Goal: Task Accomplishment & Management: Complete application form

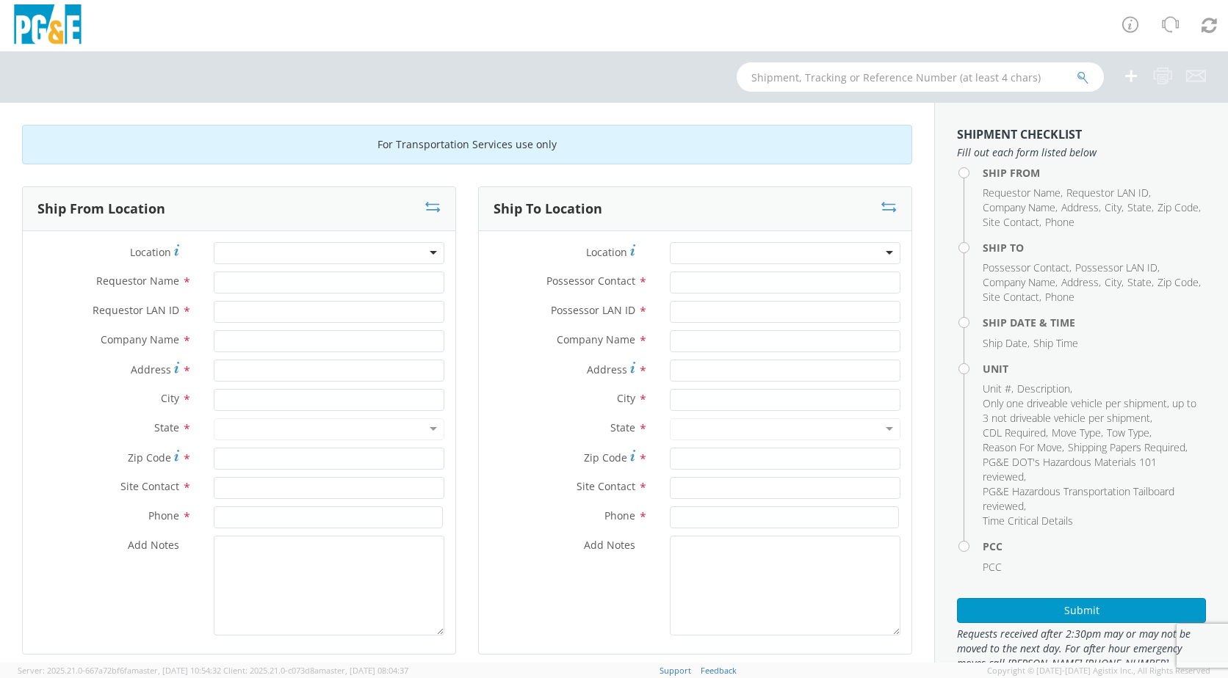
click at [424, 253] on div at bounding box center [329, 253] width 231 height 22
drag, startPoint x: 424, startPoint y: 253, endPoint x: 438, endPoint y: 253, distance: 13.2
click at [428, 253] on div at bounding box center [329, 253] width 231 height 22
click at [426, 253] on div at bounding box center [329, 253] width 231 height 22
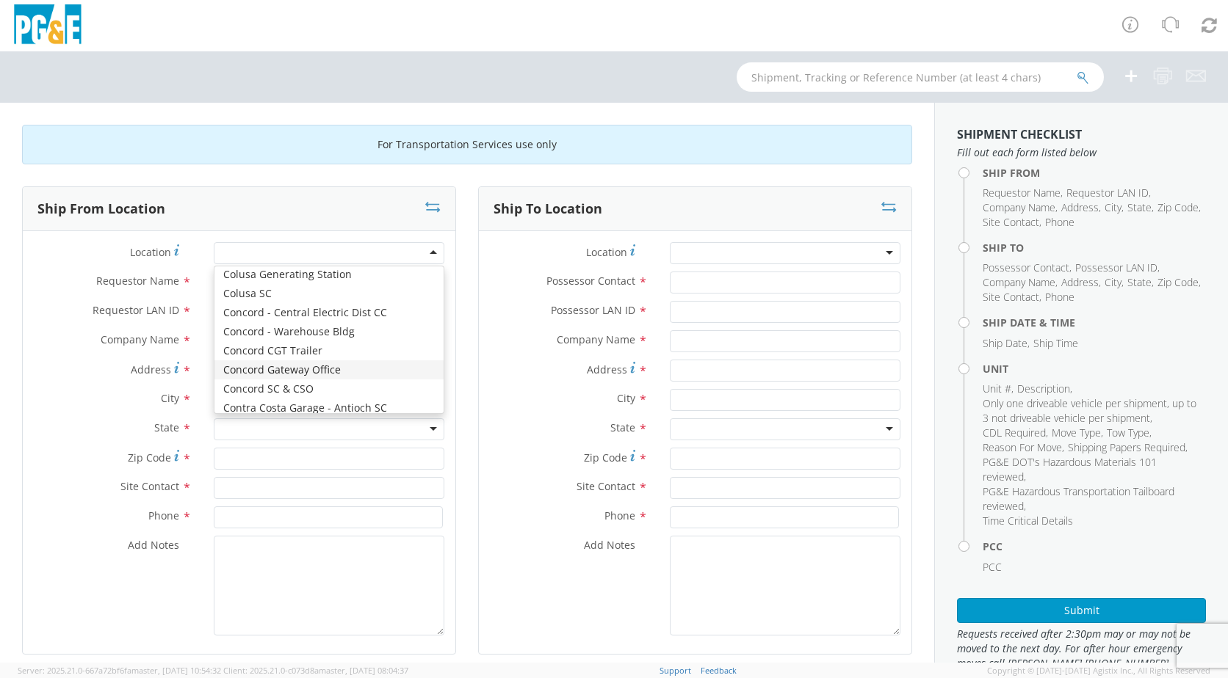
scroll to position [1468, 0]
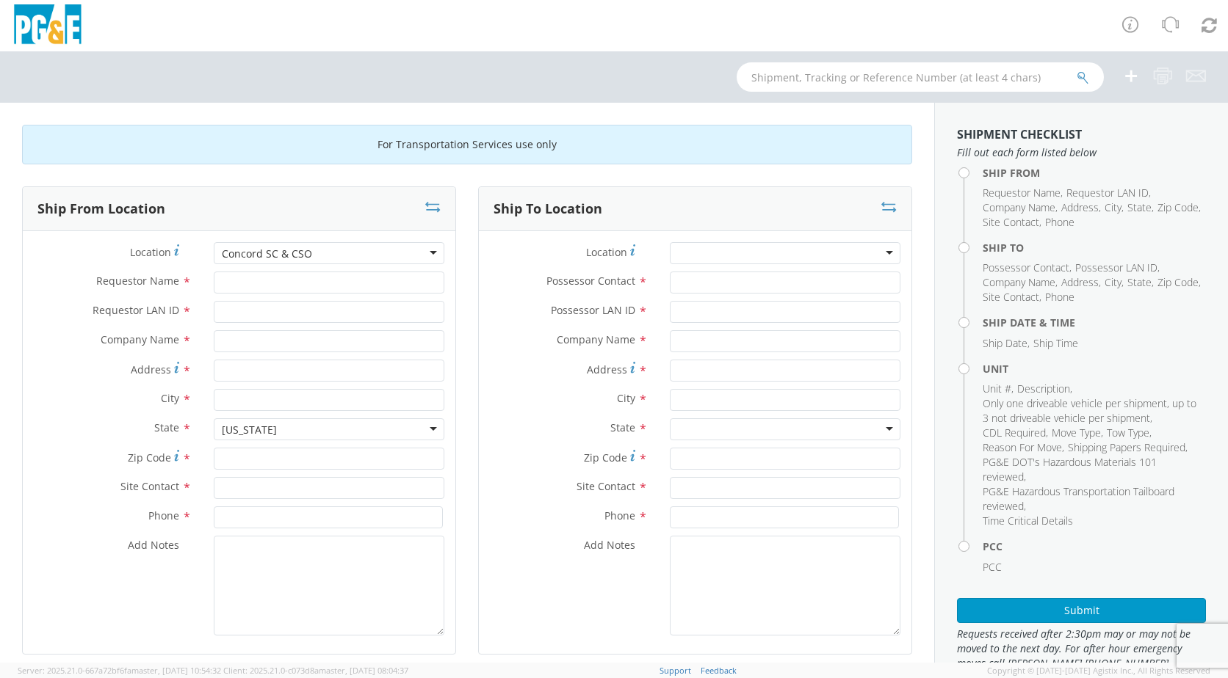
type input "PG&E"
type input "[STREET_ADDRESS]"
type input "CONCORD"
type input "94518"
click at [294, 286] on input "Requestor Name *" at bounding box center [329, 283] width 231 height 22
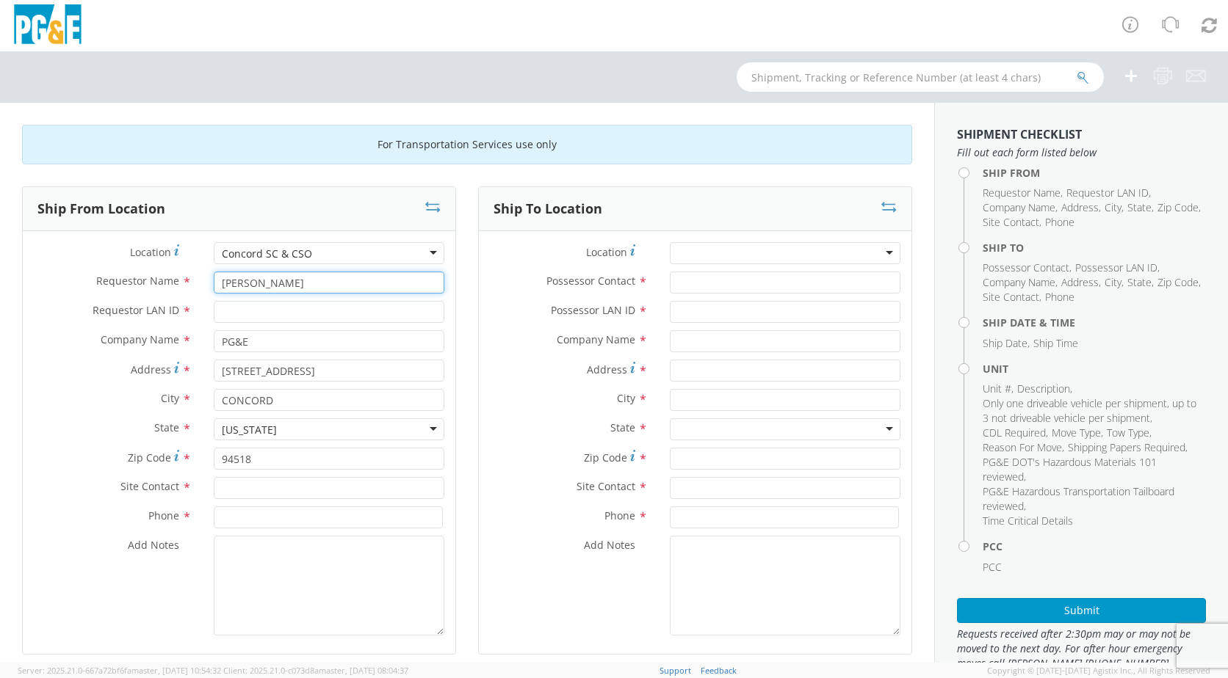
type input "[PERSON_NAME]"
click at [268, 309] on input "Requestor LAN ID *" at bounding box center [329, 312] width 231 height 22
type input "JH2M"
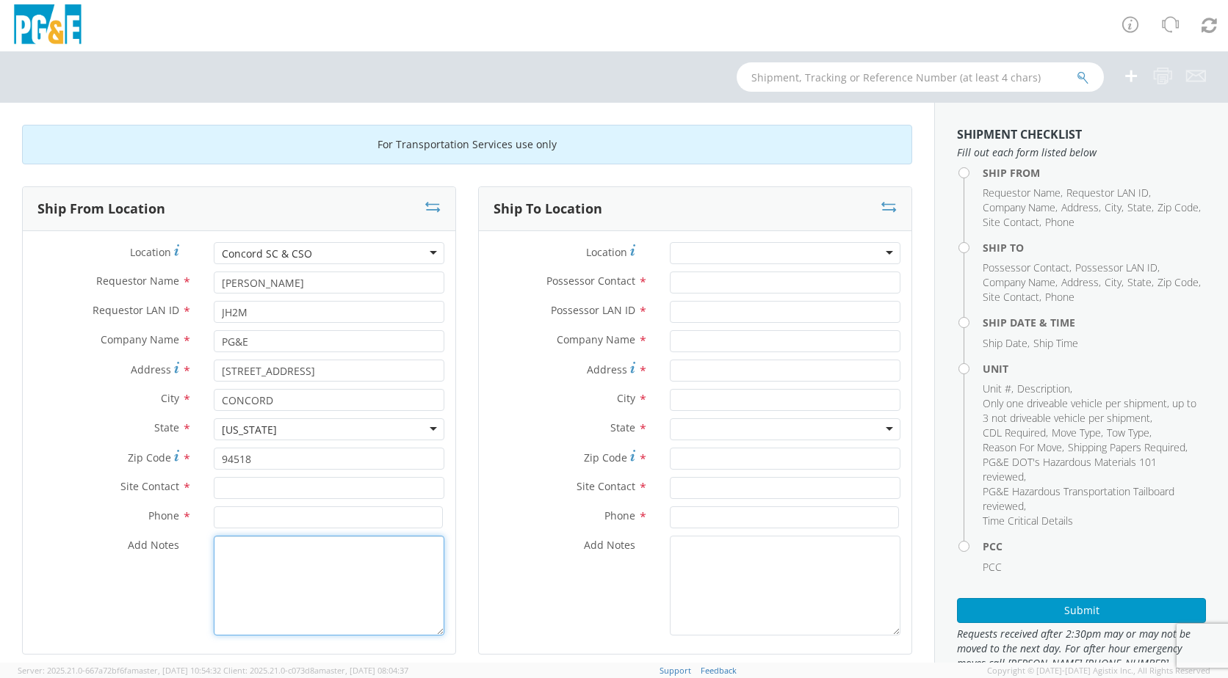
click at [277, 551] on textarea "Add Notes *" at bounding box center [329, 586] width 231 height 100
type textarea "TRANSPORT UNIT TO AUCTION"
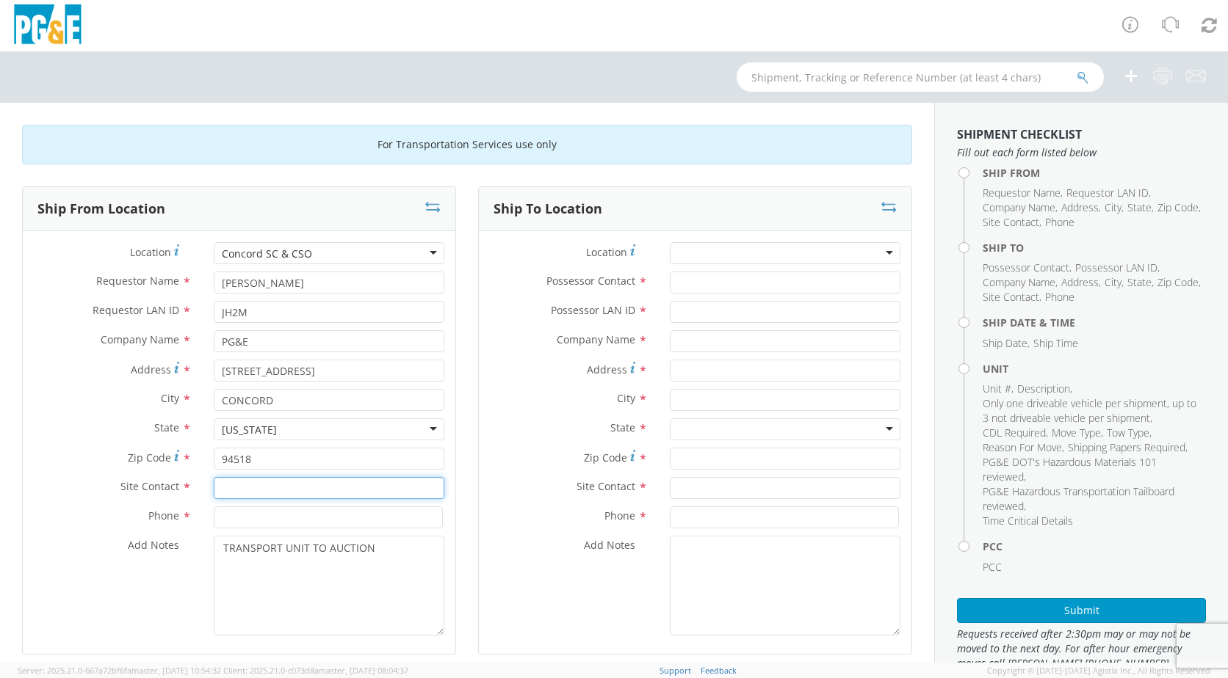
click at [324, 489] on input "text" at bounding box center [329, 488] width 231 height 22
type input "CREW LEAD"
click at [316, 516] on input at bounding box center [328, 518] width 229 height 22
type input "[PHONE_NUMBER]"
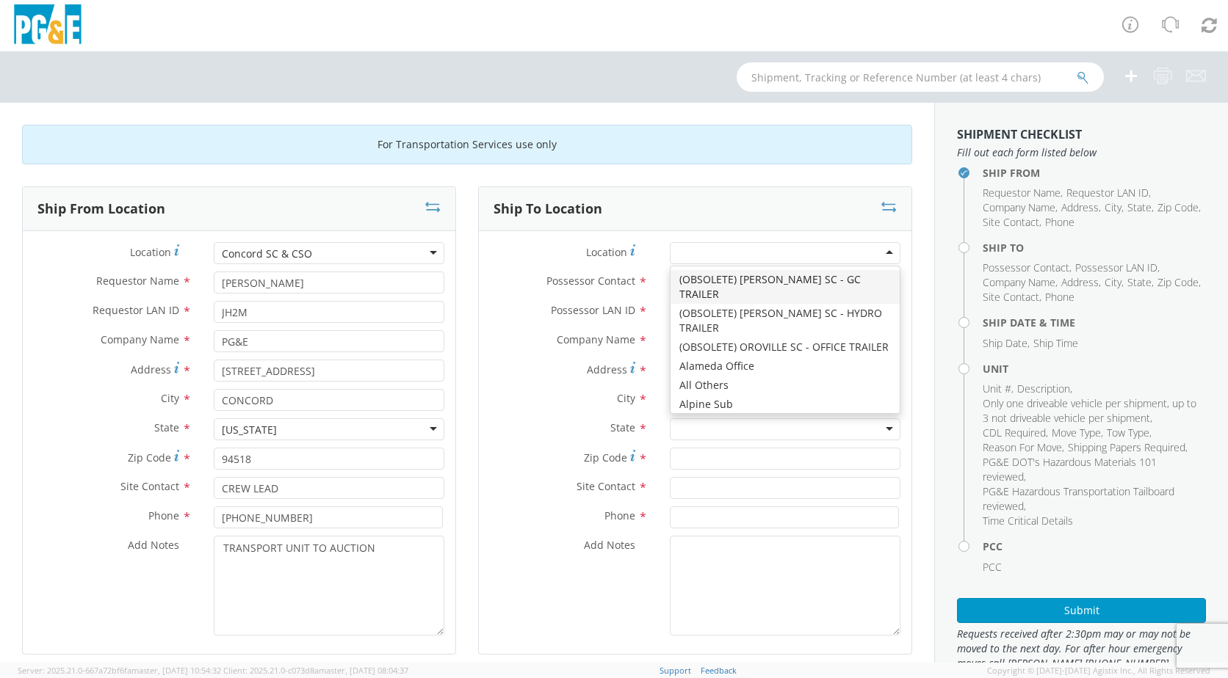
click at [867, 257] on div at bounding box center [785, 253] width 231 height 22
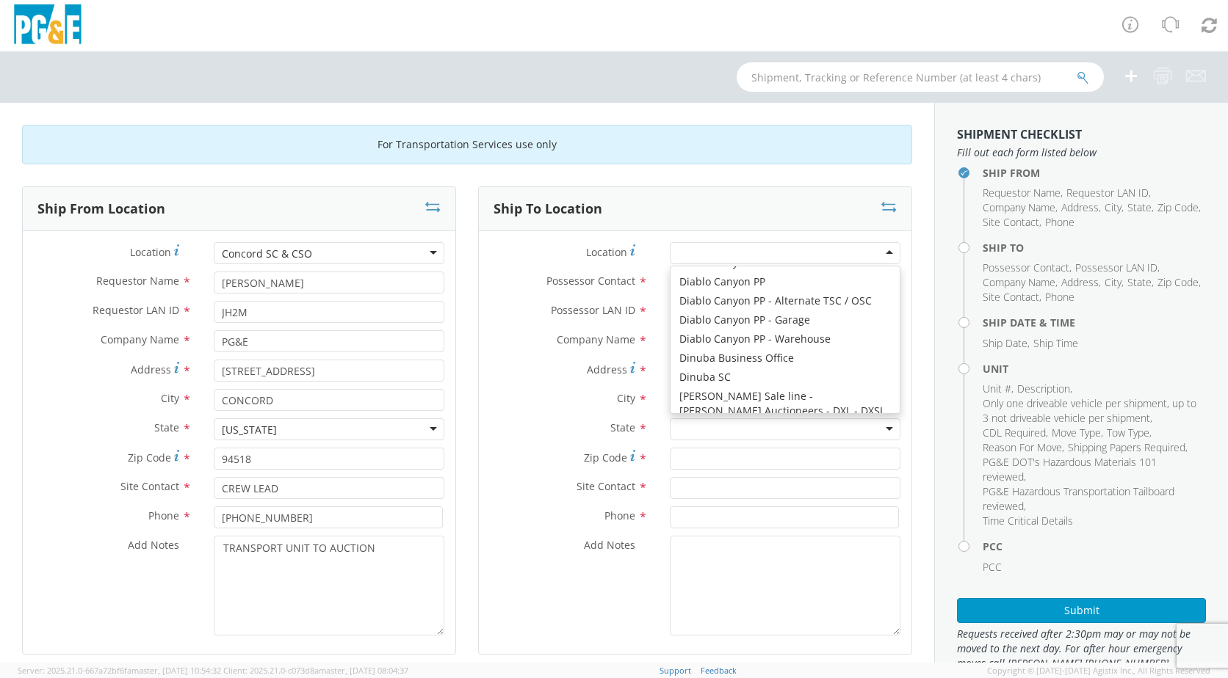
scroll to position [1910, 0]
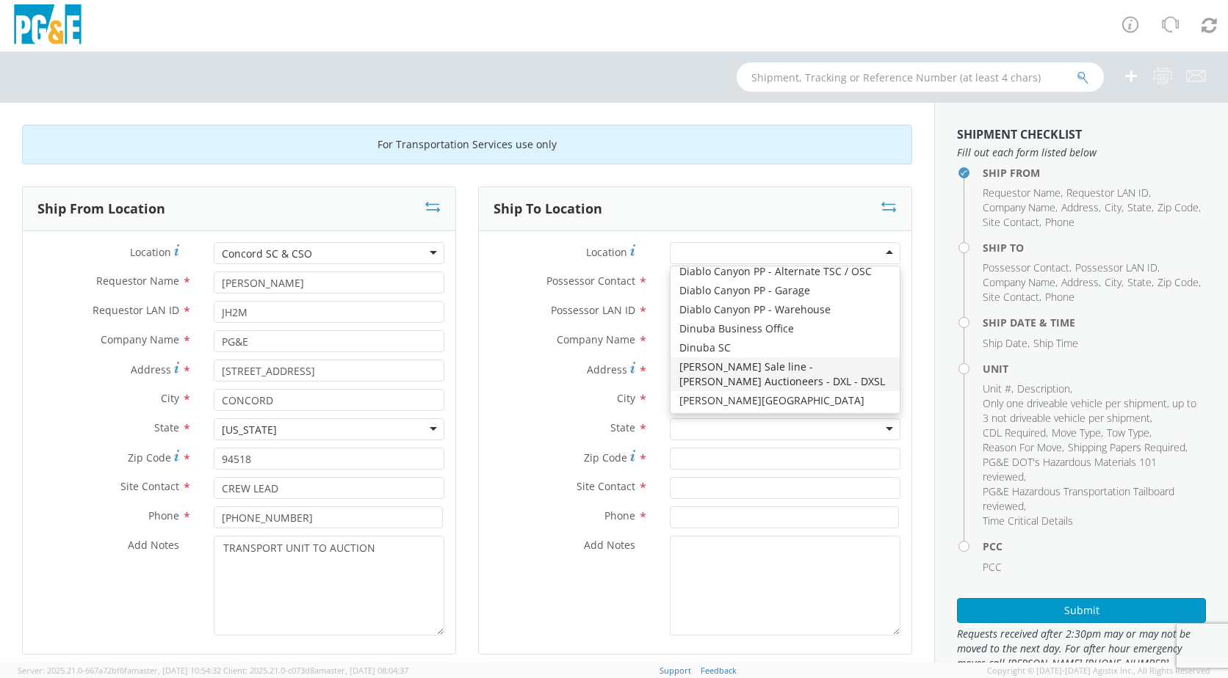
type input "PG&E"
type input "[STREET_ADDRESS][PERSON_NAME]"
type input "[PERSON_NAME]"
type input "95620"
type input "[PHONE_NUMBER]"
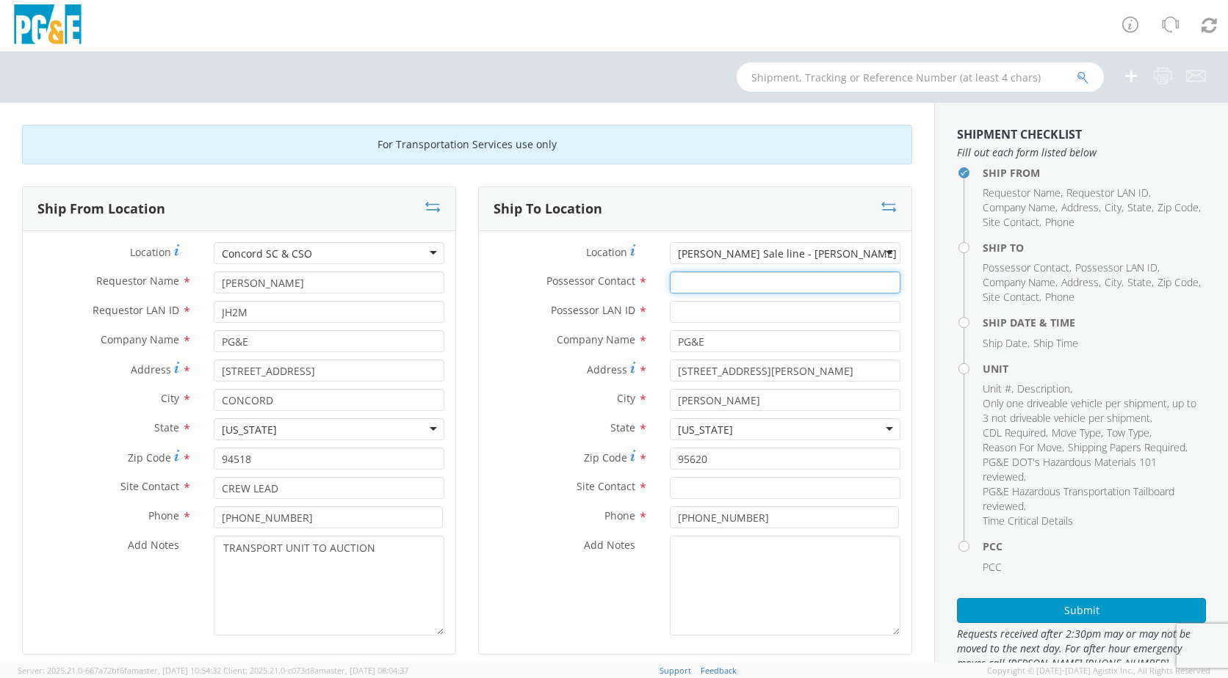
click at [764, 286] on input "Possessor Contact *" at bounding box center [785, 283] width 231 height 22
type input "[PERSON_NAME]"
click at [753, 311] on input "Possessor LAN ID *" at bounding box center [785, 312] width 231 height 22
type input "JH2M"
click at [710, 485] on input "text" at bounding box center [785, 488] width 231 height 22
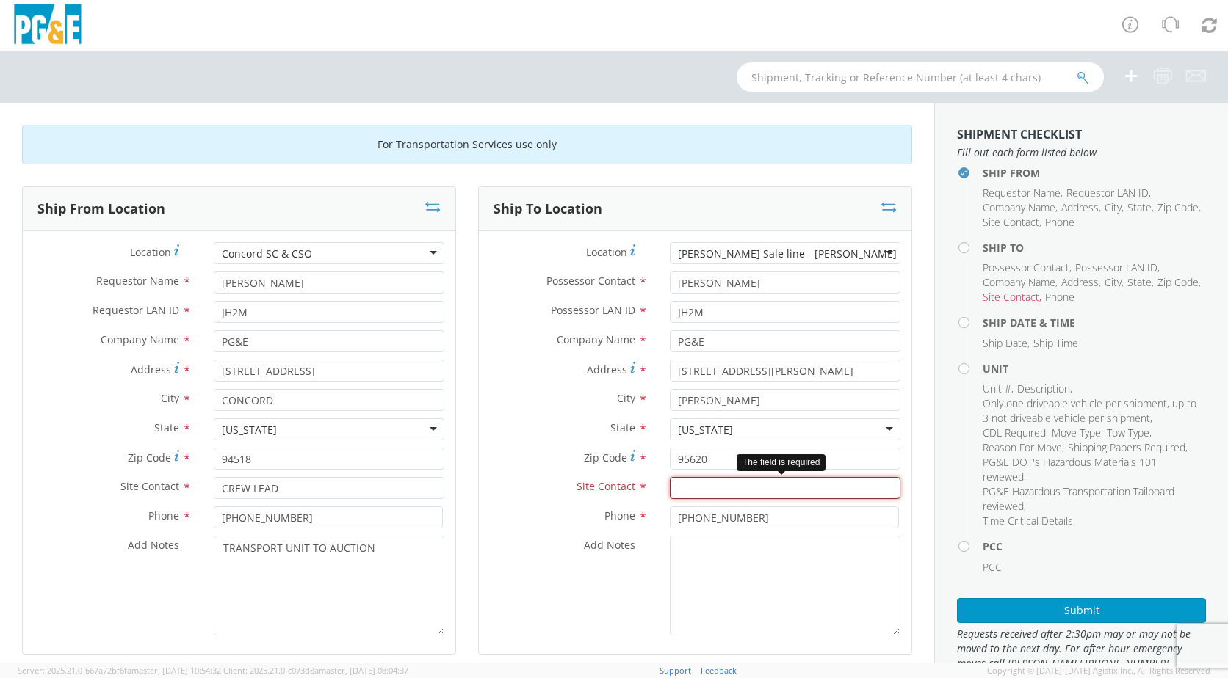
click at [732, 488] on input "text" at bounding box center [785, 488] width 231 height 22
click at [695, 483] on input "text" at bounding box center [785, 488] width 231 height 22
click at [708, 516] on div "searching..." at bounding box center [784, 516] width 229 height 22
type input "[PERSON_NAME]"
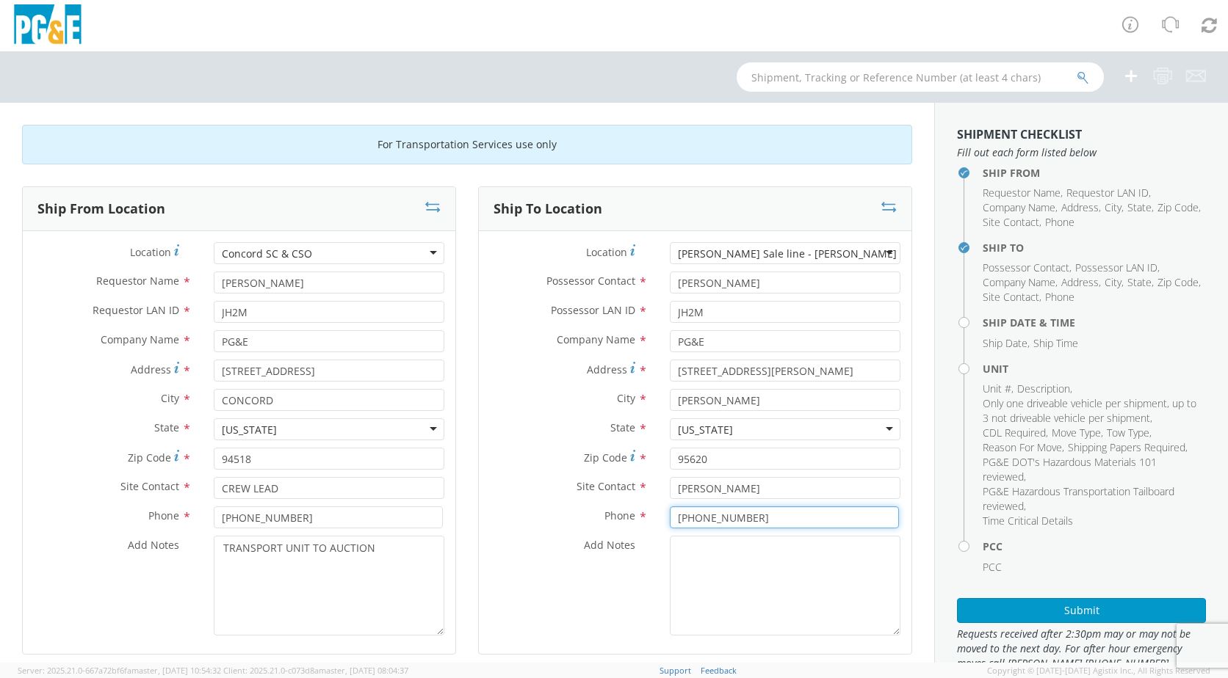
click at [745, 519] on input "[PHONE_NUMBER]" at bounding box center [784, 518] width 229 height 22
type input "[PHONE_NUMBER]"
click at [741, 549] on textarea "Add Notes *" at bounding box center [785, 586] width 231 height 100
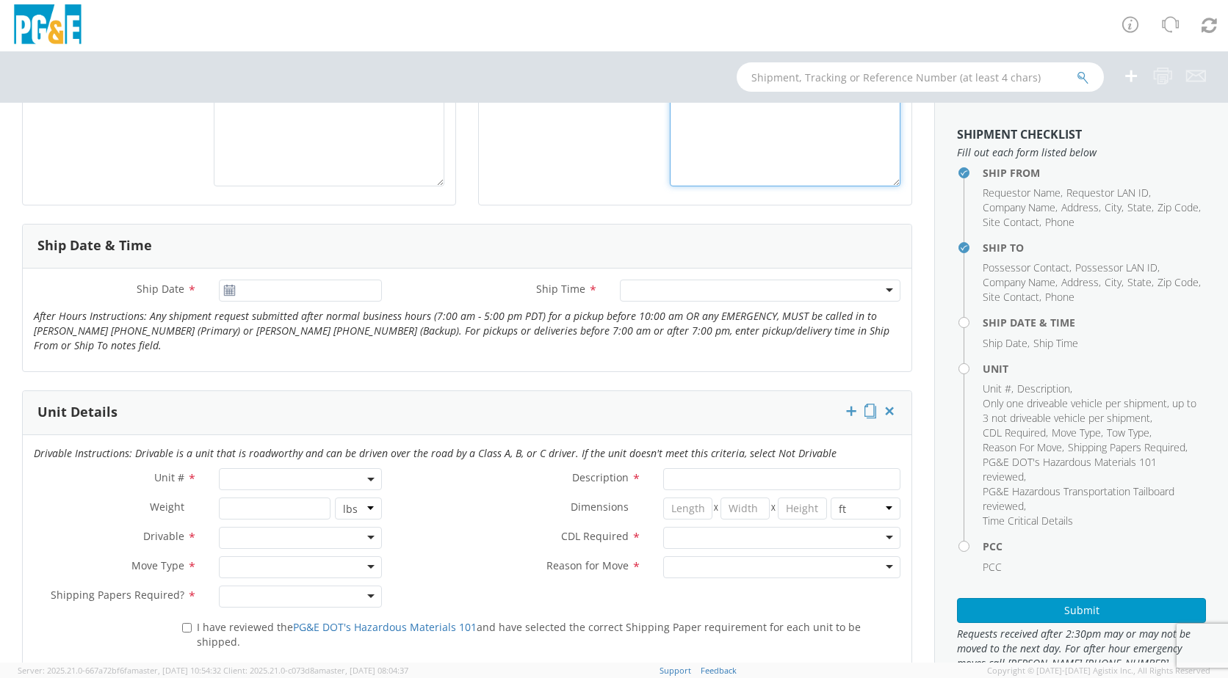
scroll to position [454, 0]
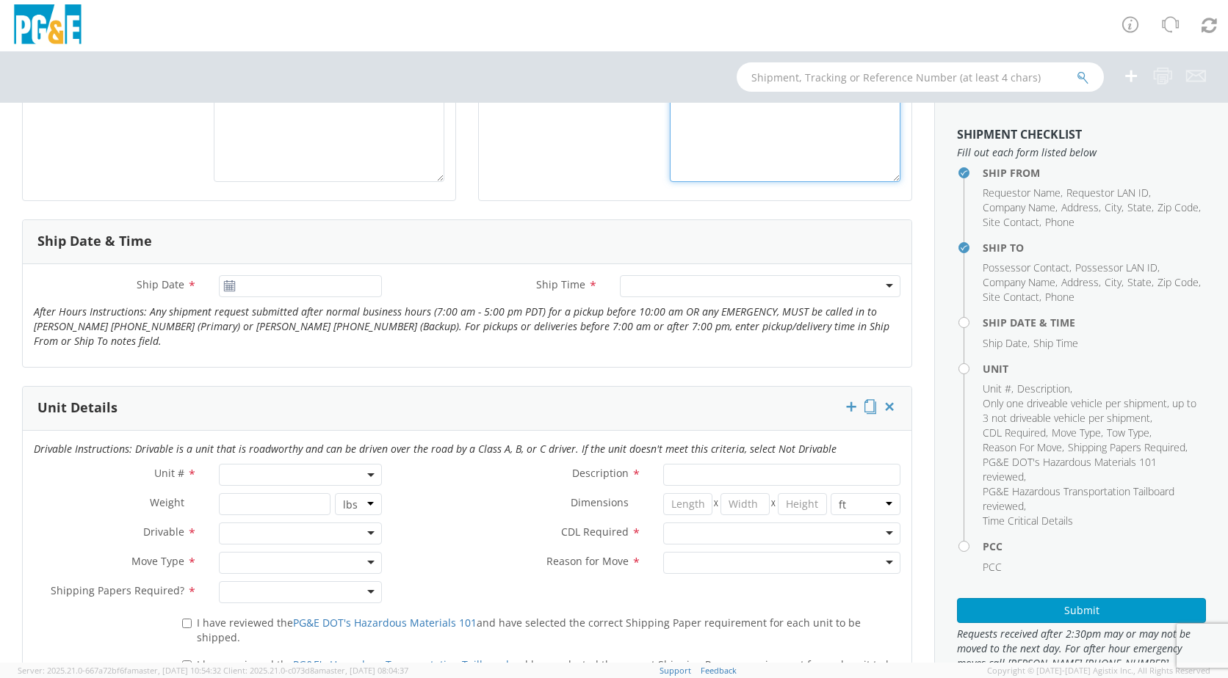
type textarea "TRANSPORT UNIT TO AUCTION"
click at [231, 290] on icon at bounding box center [229, 286] width 12 height 12
click at [230, 285] on icon at bounding box center [229, 286] width 12 height 12
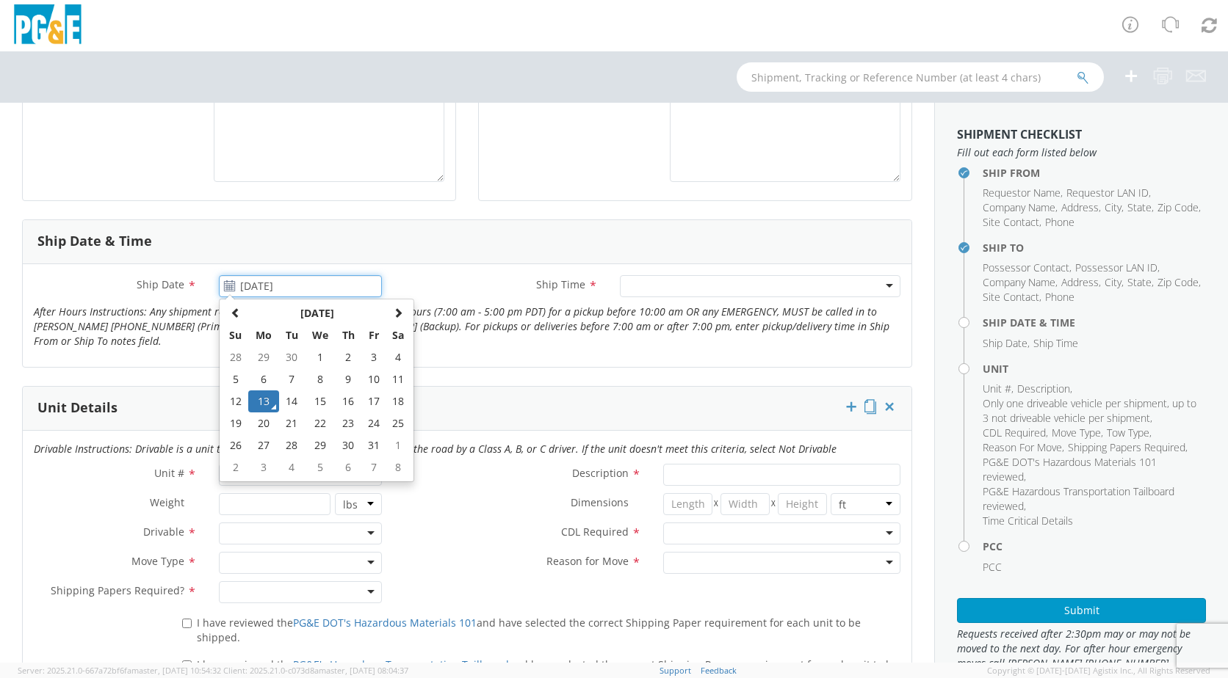
click at [276, 287] on input "[DATE]" at bounding box center [300, 286] width 163 height 22
click at [370, 405] on td "17" at bounding box center [373, 402] width 25 height 22
type input "[DATE]"
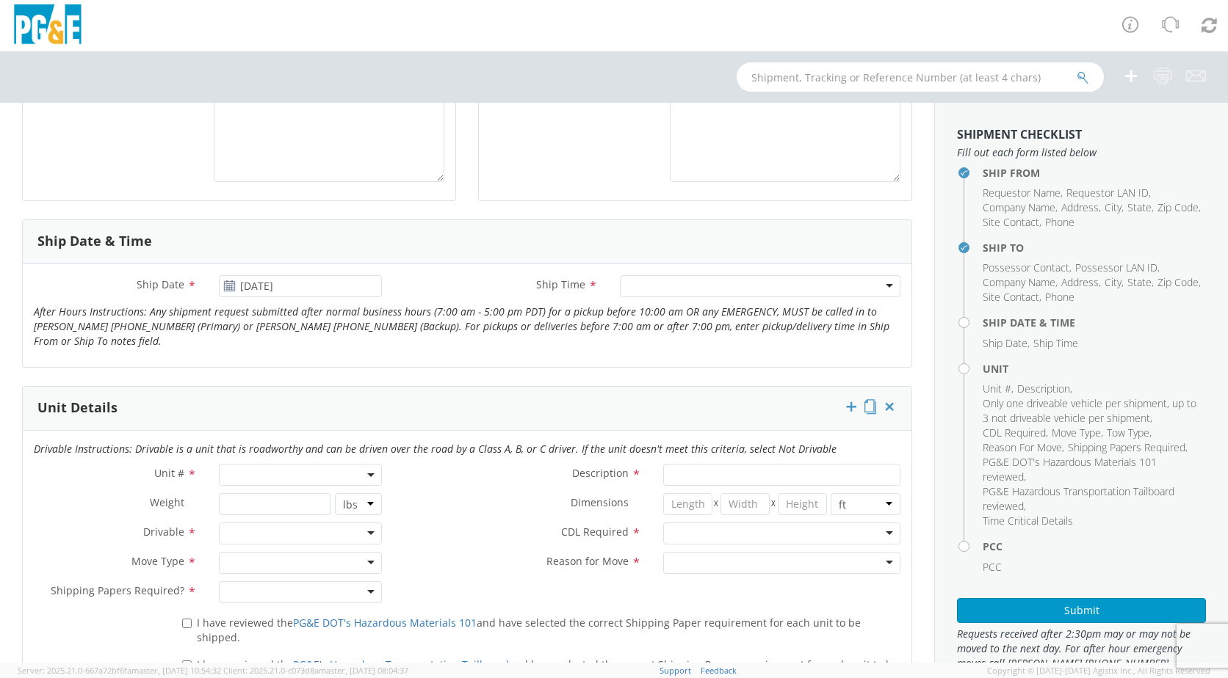
click at [876, 284] on div at bounding box center [760, 286] width 280 height 22
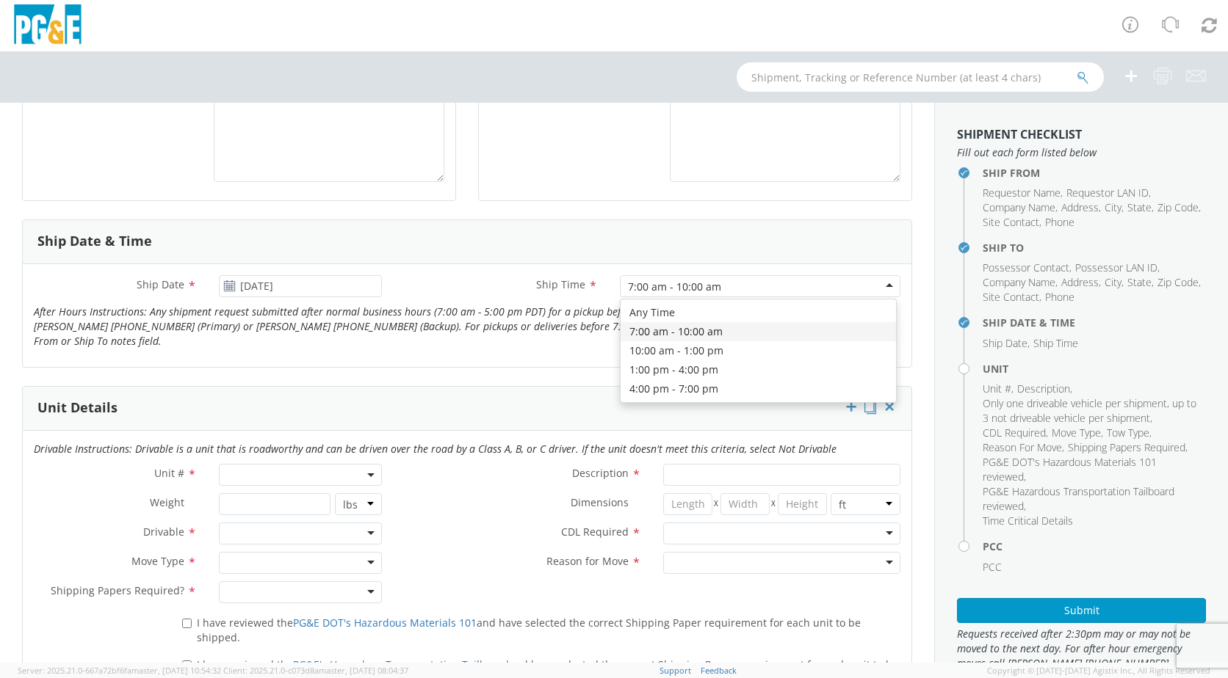
click at [881, 287] on div "7:00 am - 10:00 am" at bounding box center [760, 286] width 280 height 22
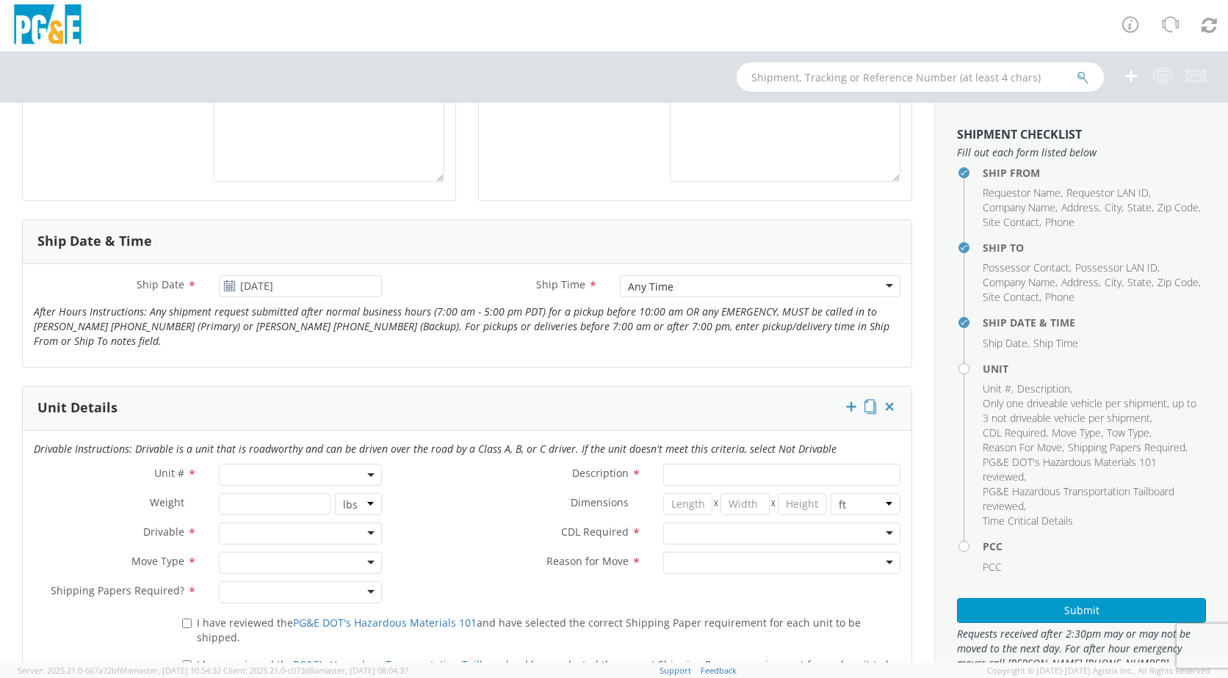
click at [367, 477] on b at bounding box center [370, 476] width 7 height 4
click at [305, 499] on input "search" at bounding box center [298, 499] width 153 height 22
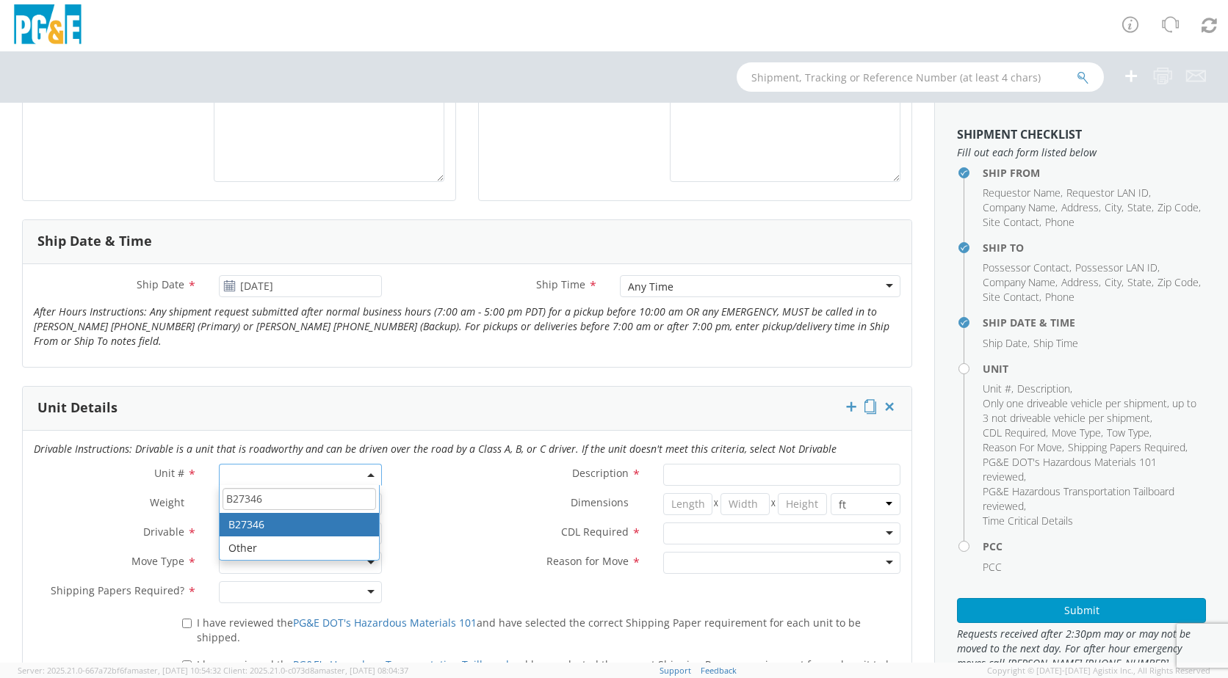
type input "B27346"
type input "SUV; COMPACT 4X4"
type input "4840"
select select "B27346"
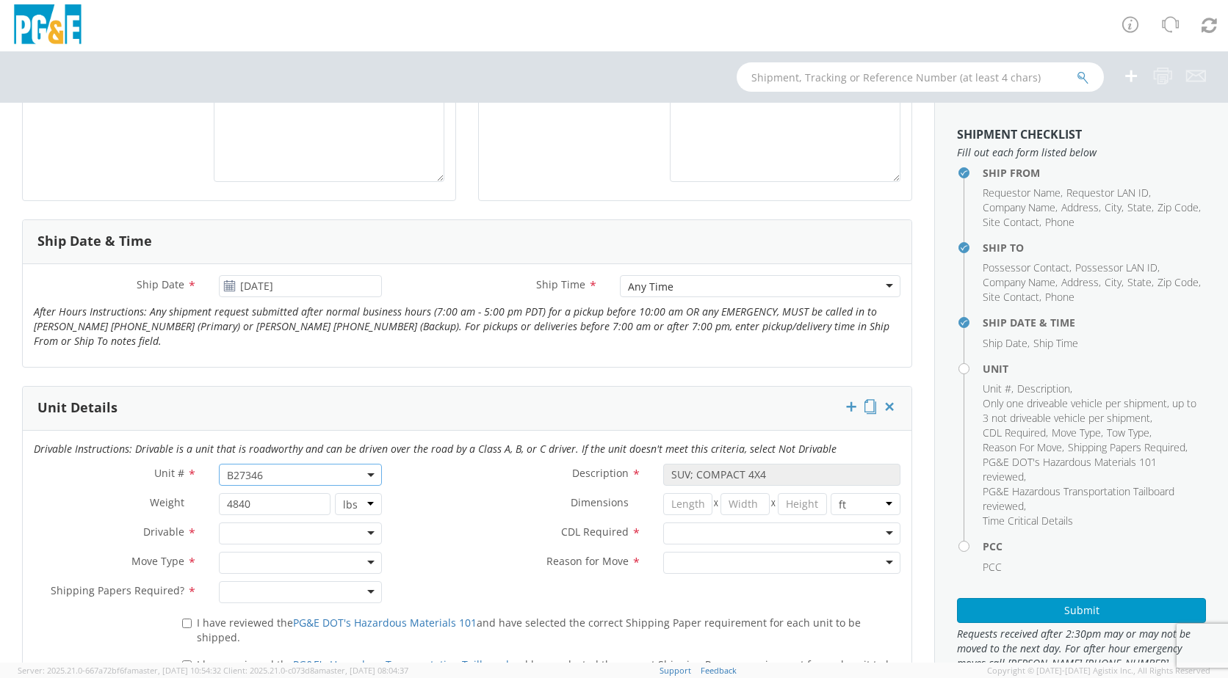
click at [373, 532] on div at bounding box center [300, 534] width 163 height 22
click at [364, 568] on div at bounding box center [300, 563] width 163 height 22
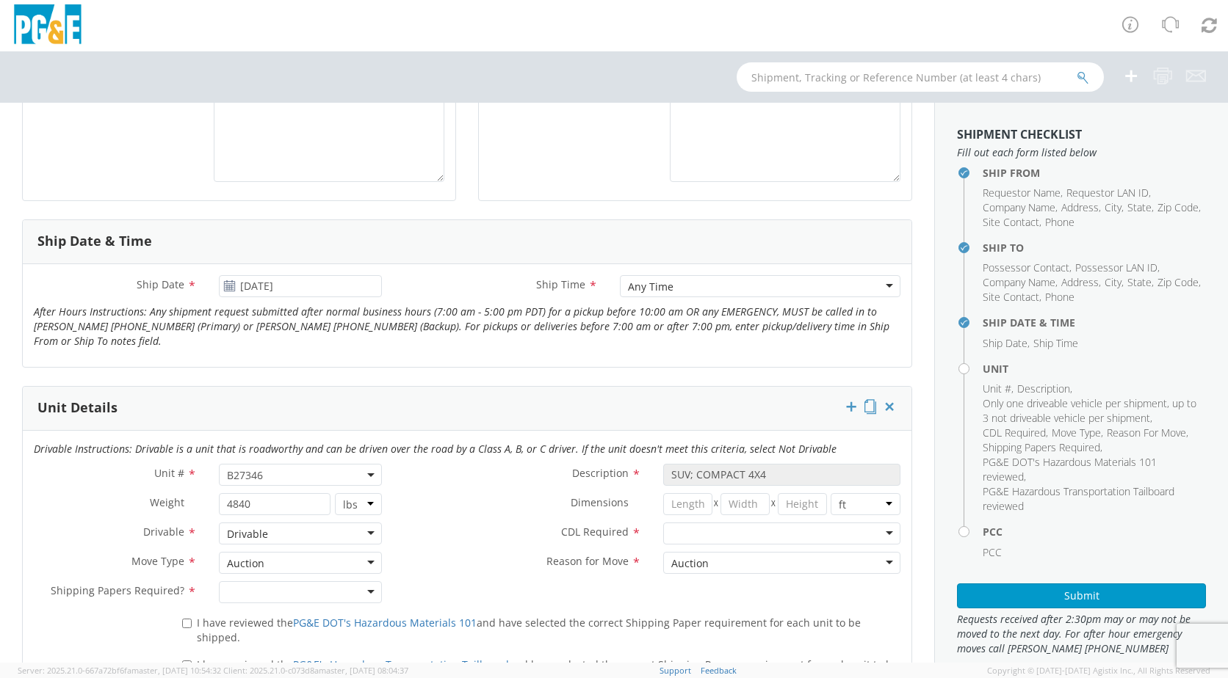
click at [369, 595] on div at bounding box center [300, 593] width 163 height 22
click at [190, 624] on label "I have reviewed the PG&E DOT's Hazardous Materials 101 and have selected the co…" at bounding box center [541, 630] width 718 height 32
click at [190, 624] on input "I have reviewed the PG&E DOT's Hazardous Materials 101 and have selected the co…" at bounding box center [187, 624] width 10 height 10
checkbox input "true"
click at [187, 661] on input "I have reviewed the PG&E's Hazardous Transportation Tailboard and have selected…" at bounding box center [187, 666] width 10 height 10
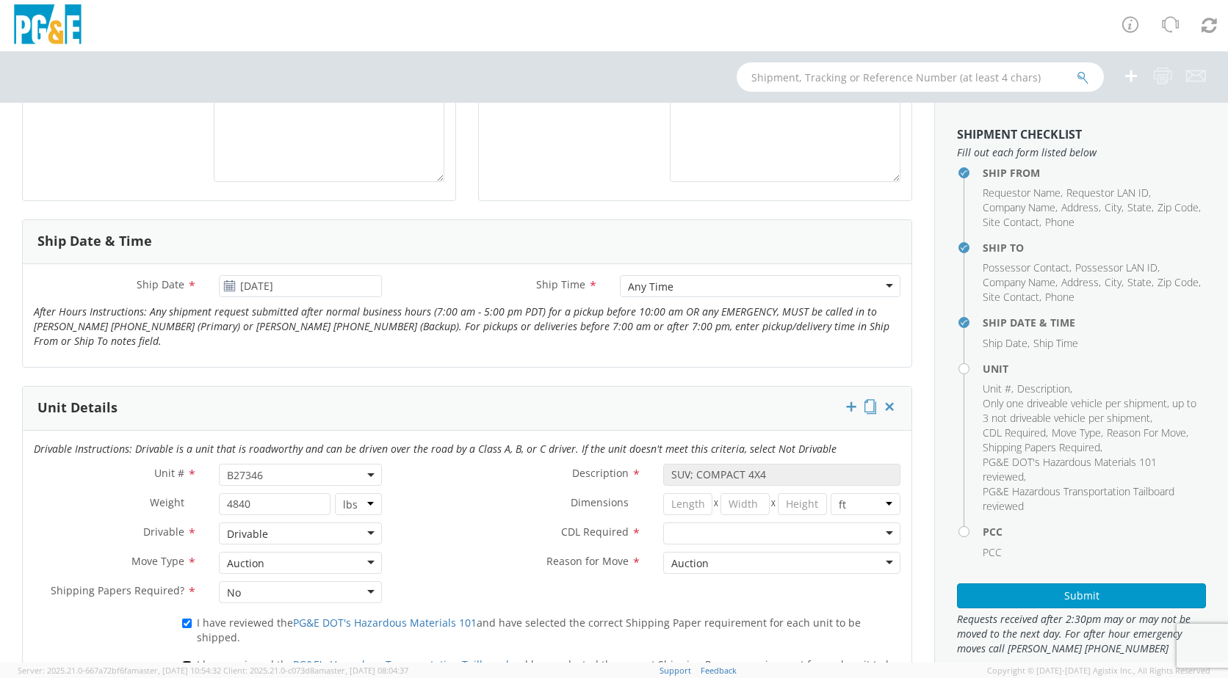
checkbox input "true"
click at [872, 535] on div at bounding box center [781, 534] width 237 height 22
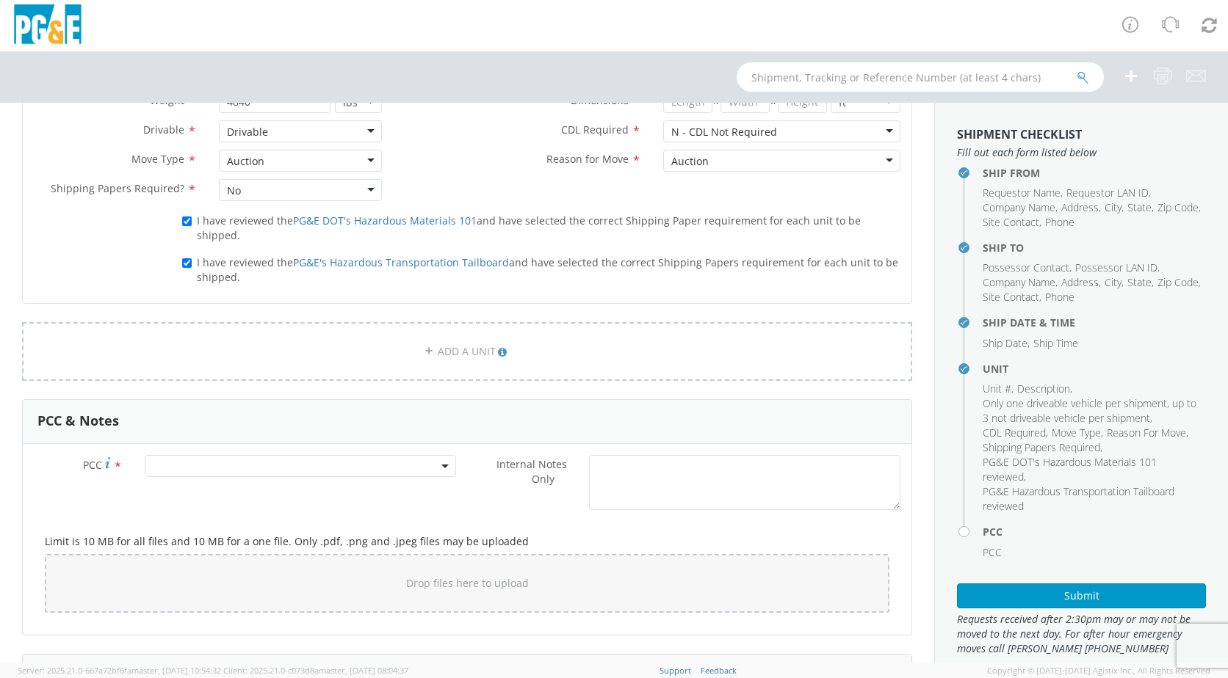
scroll to position [864, 0]
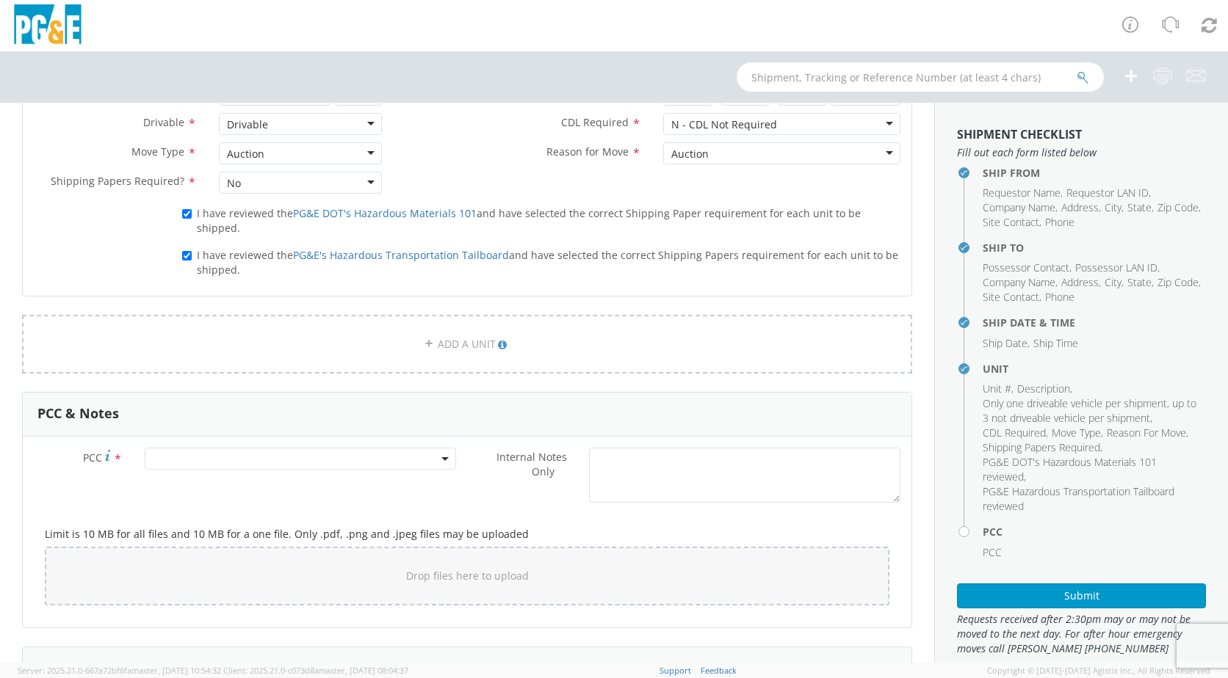
click at [444, 448] on span at bounding box center [445, 459] width 3 height 22
click at [332, 472] on input "number" at bounding box center [298, 483] width 300 height 22
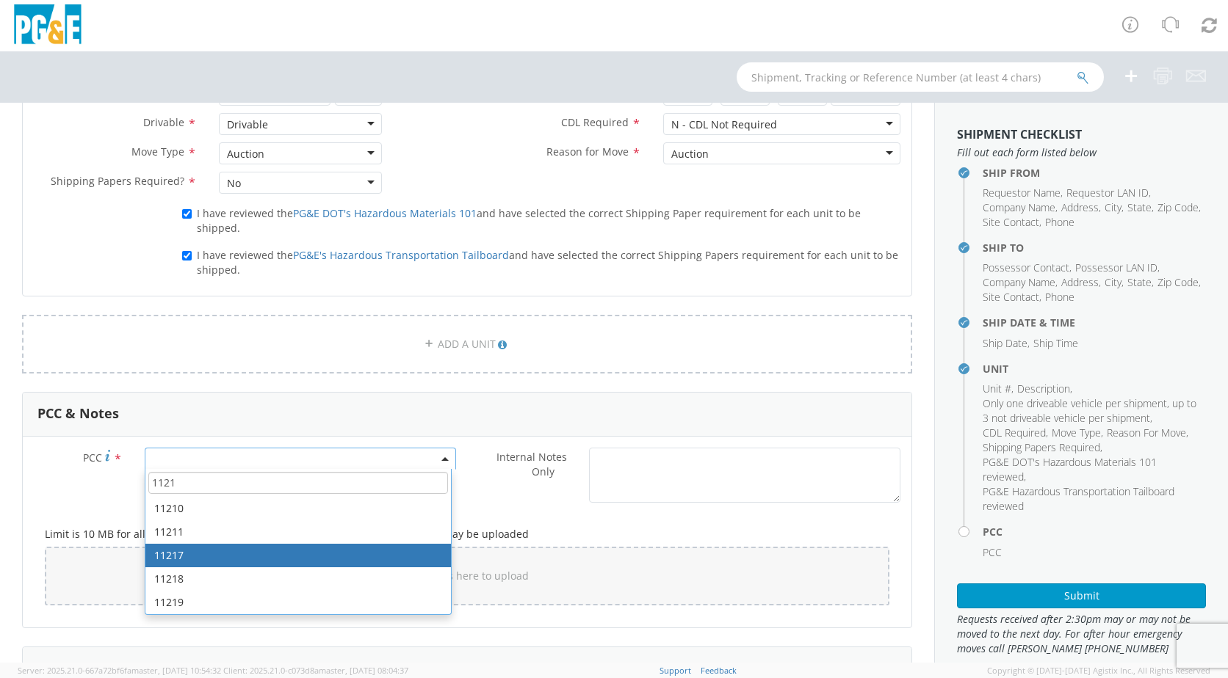
type input "1121"
select select "11217"
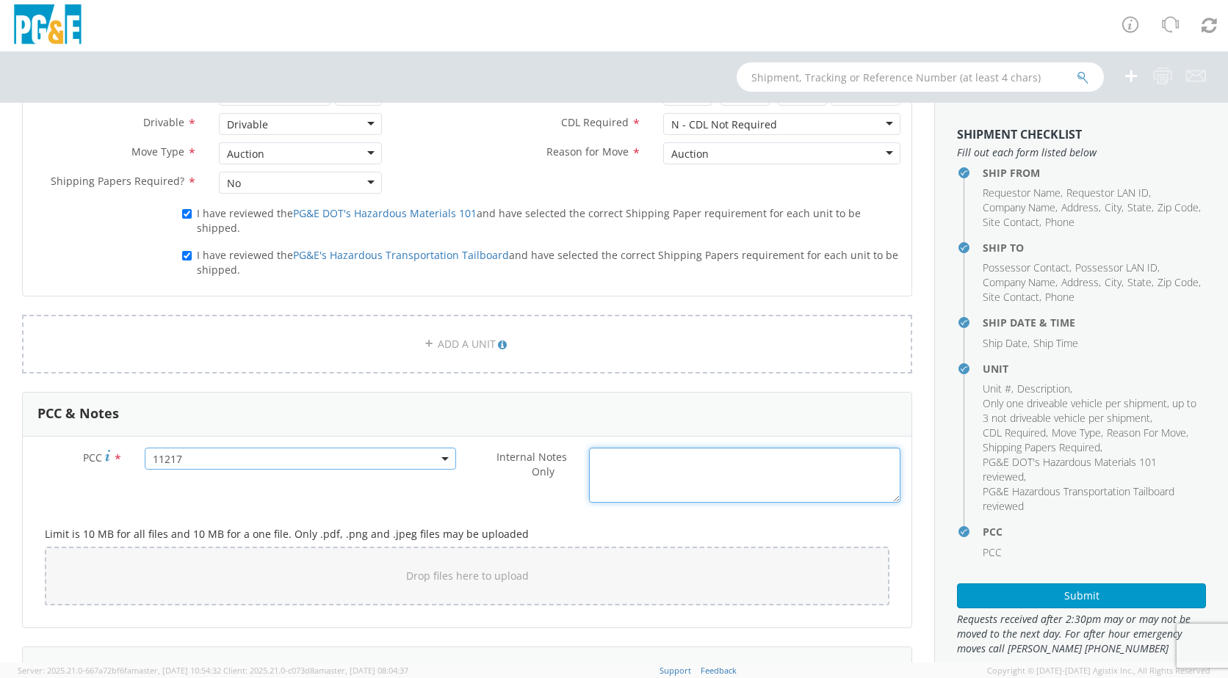
click at [669, 455] on textarea "Internal Notes Only *" at bounding box center [744, 475] width 311 height 55
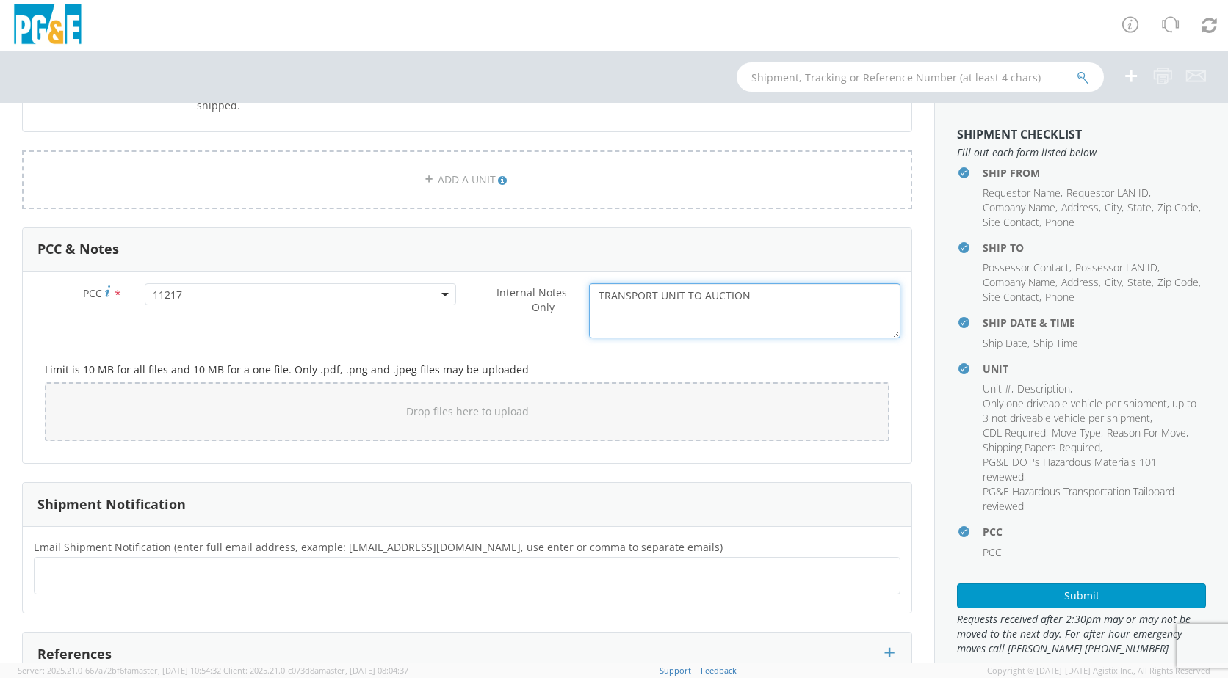
scroll to position [1127, 0]
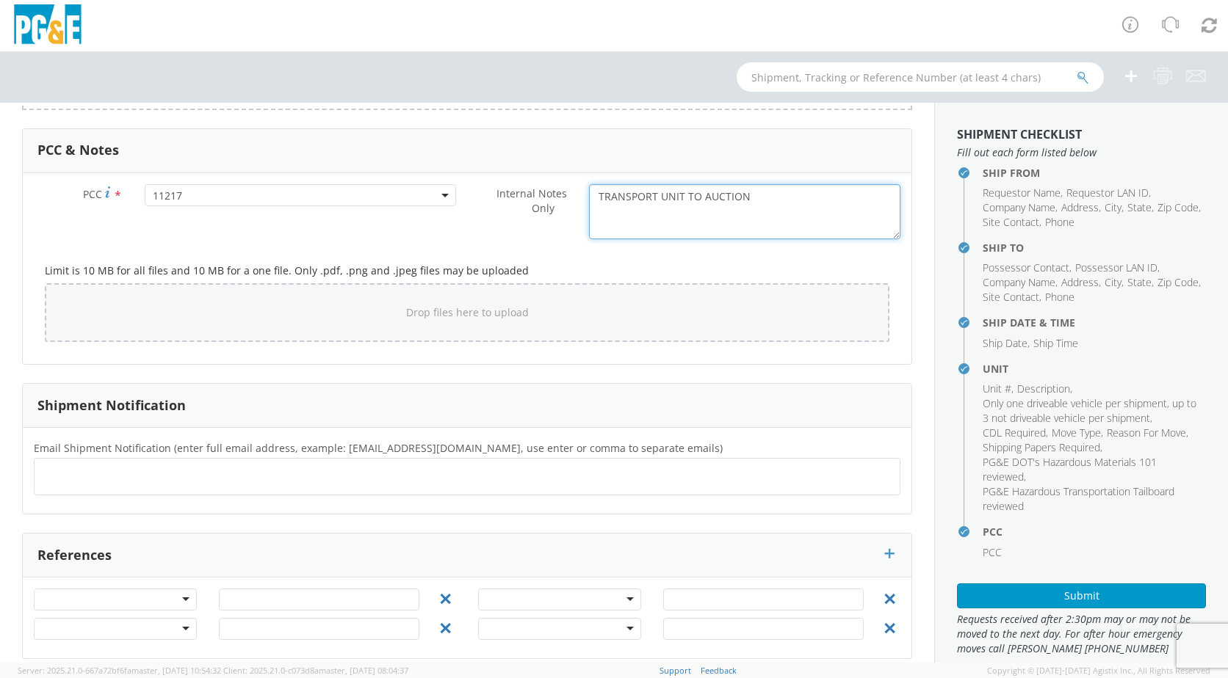
type textarea "TRANSPORT UNIT TO AUCTION"
click at [217, 466] on ul at bounding box center [466, 477] width 853 height 24
type input "[EMAIL_ADDRESS][DOMAIN_NAME]"
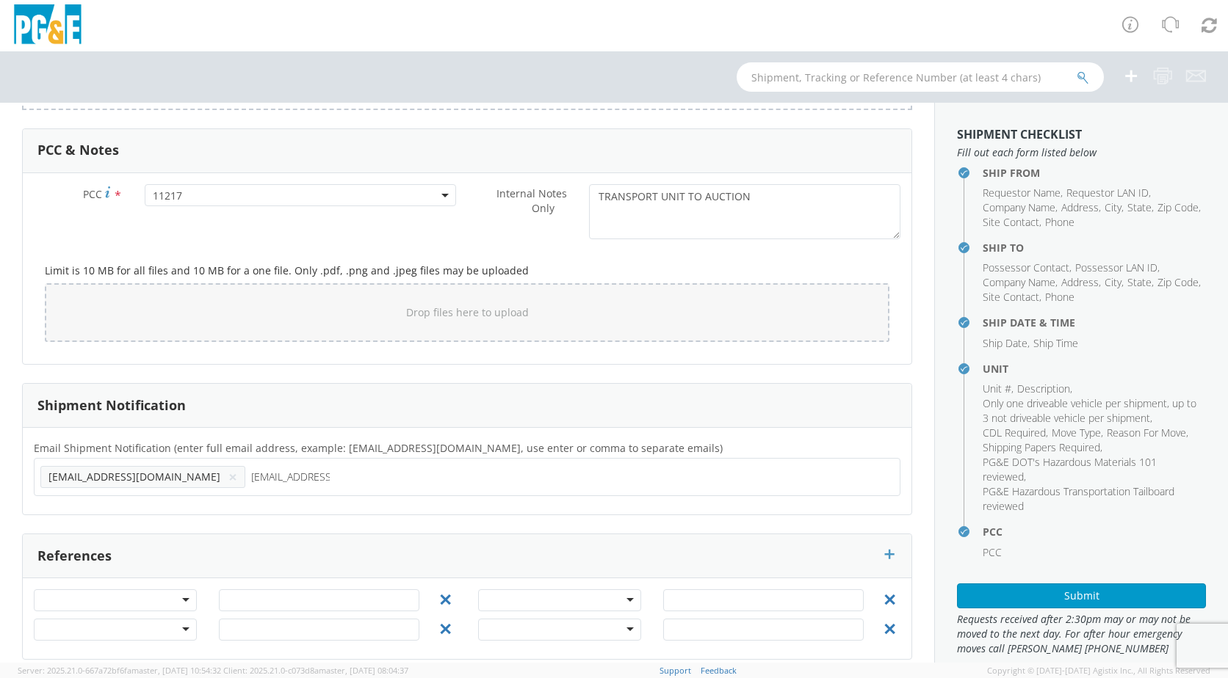
type input "[EMAIL_ADDRESS][DOMAIN_NAME]"
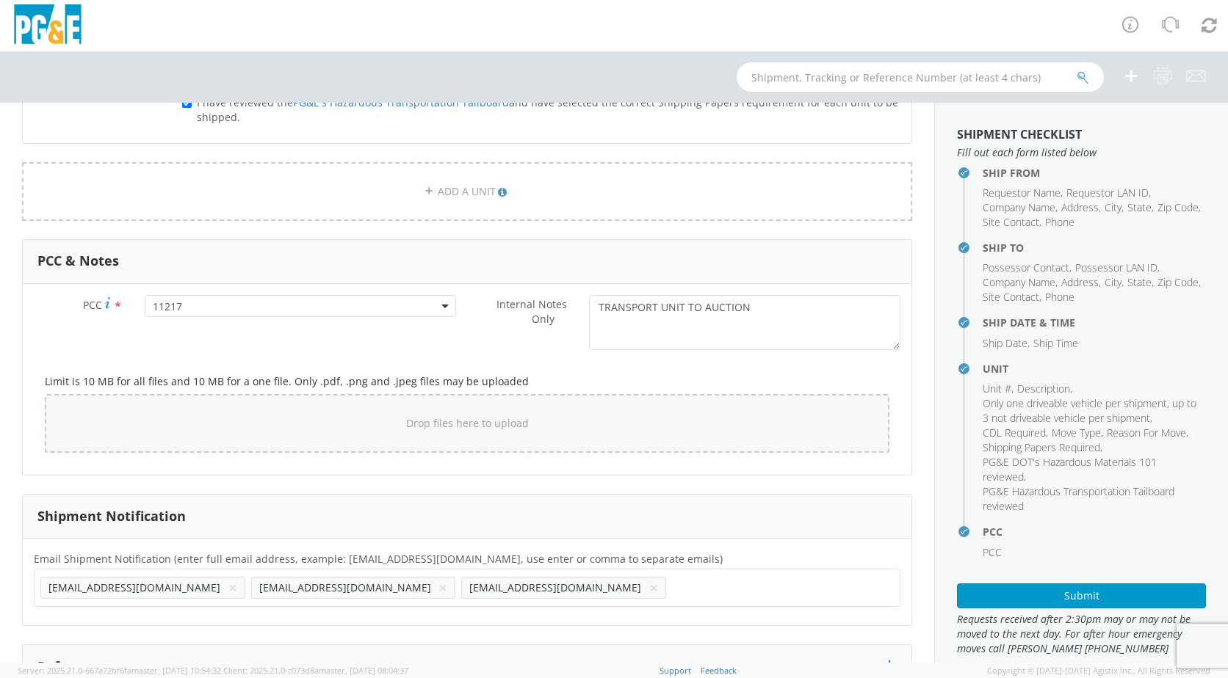
scroll to position [1128, 0]
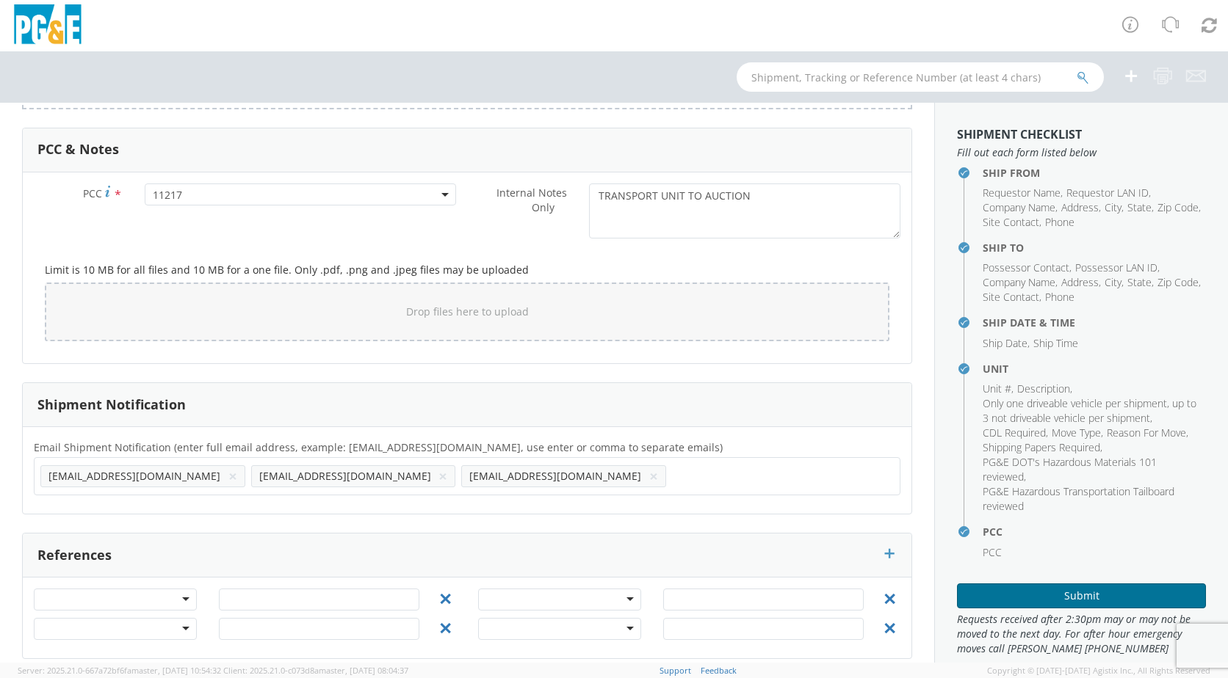
click at [1081, 593] on button "Submit" at bounding box center [1081, 596] width 249 height 25
